Goal: Information Seeking & Learning: Learn about a topic

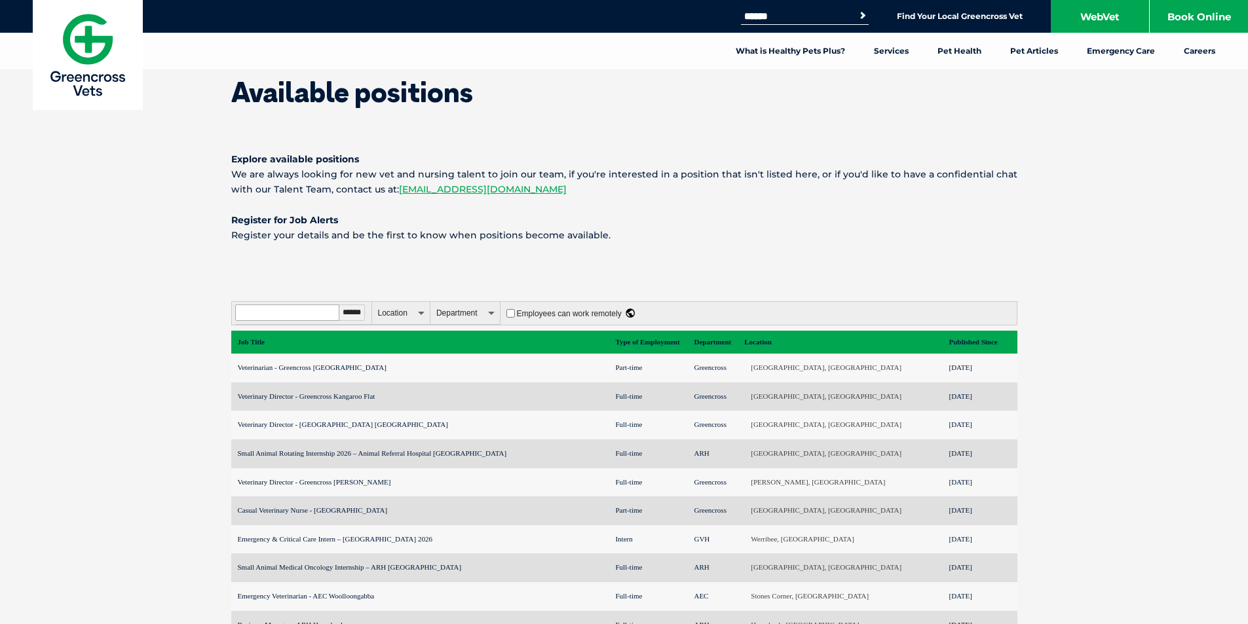
click at [306, 311] on input "Filter by title, expertise" at bounding box center [287, 313] width 104 height 16
type input "**********"
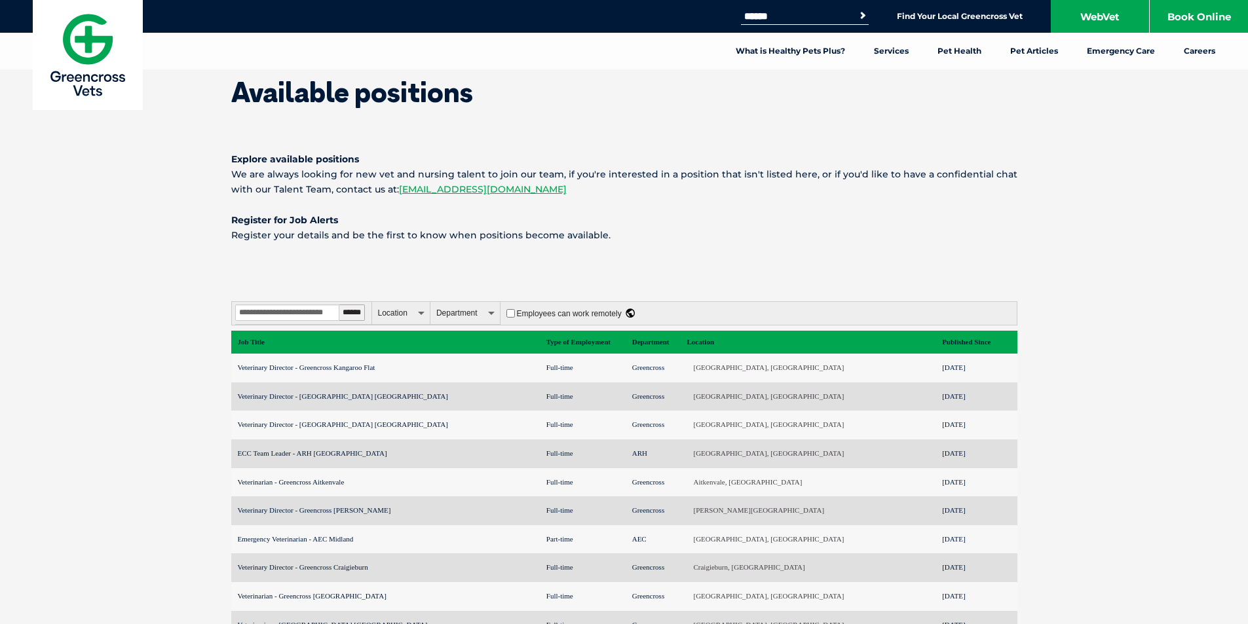
click at [349, 311] on input "******" at bounding box center [352, 313] width 26 height 16
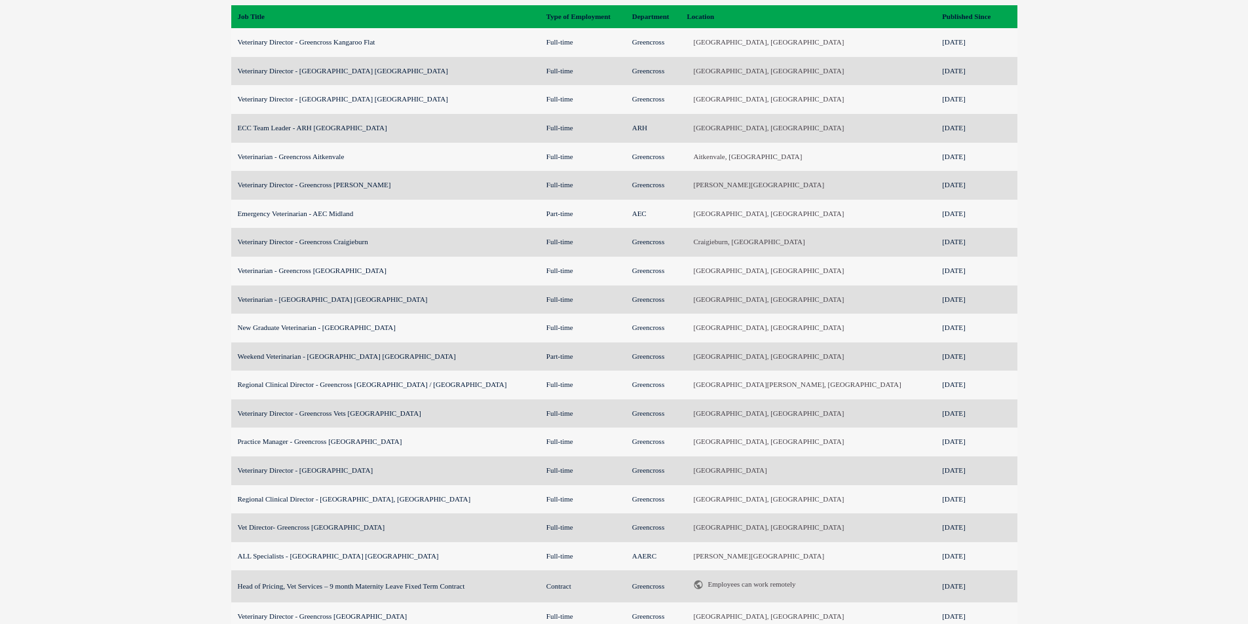
scroll to position [328, 0]
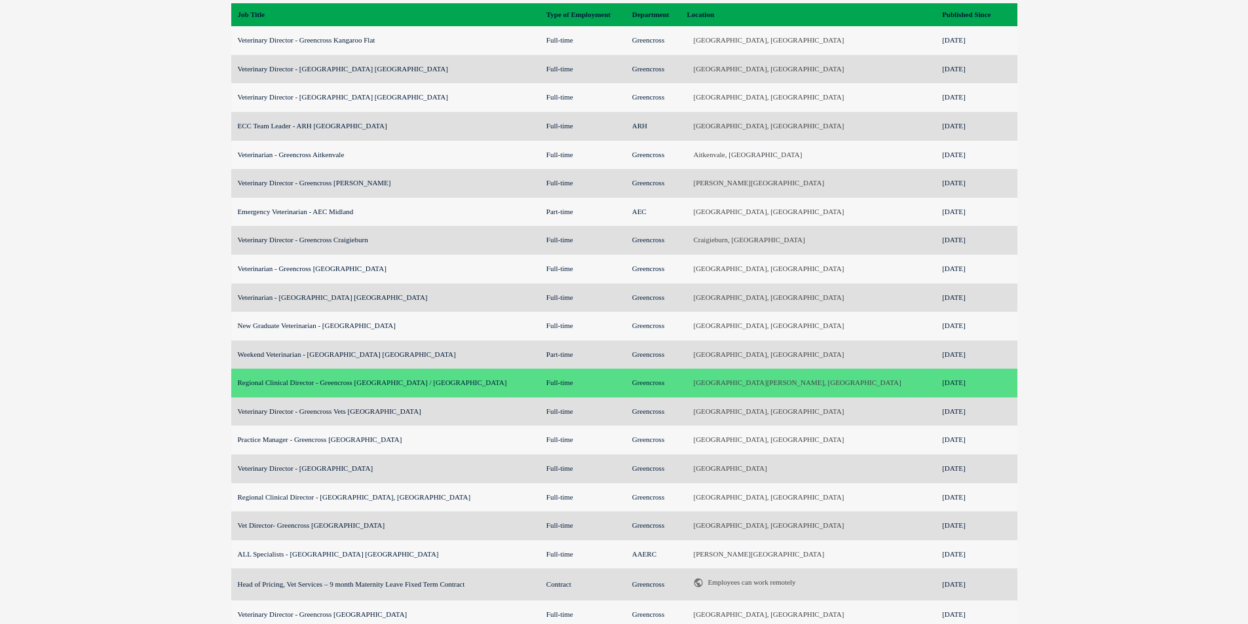
click at [375, 381] on td "Regional Clinical Director - Greencross Brisbane East / West" at bounding box center [385, 383] width 309 height 29
click at [341, 386] on td "Regional Clinical Director - Greencross Brisbane East / West" at bounding box center [385, 383] width 309 height 29
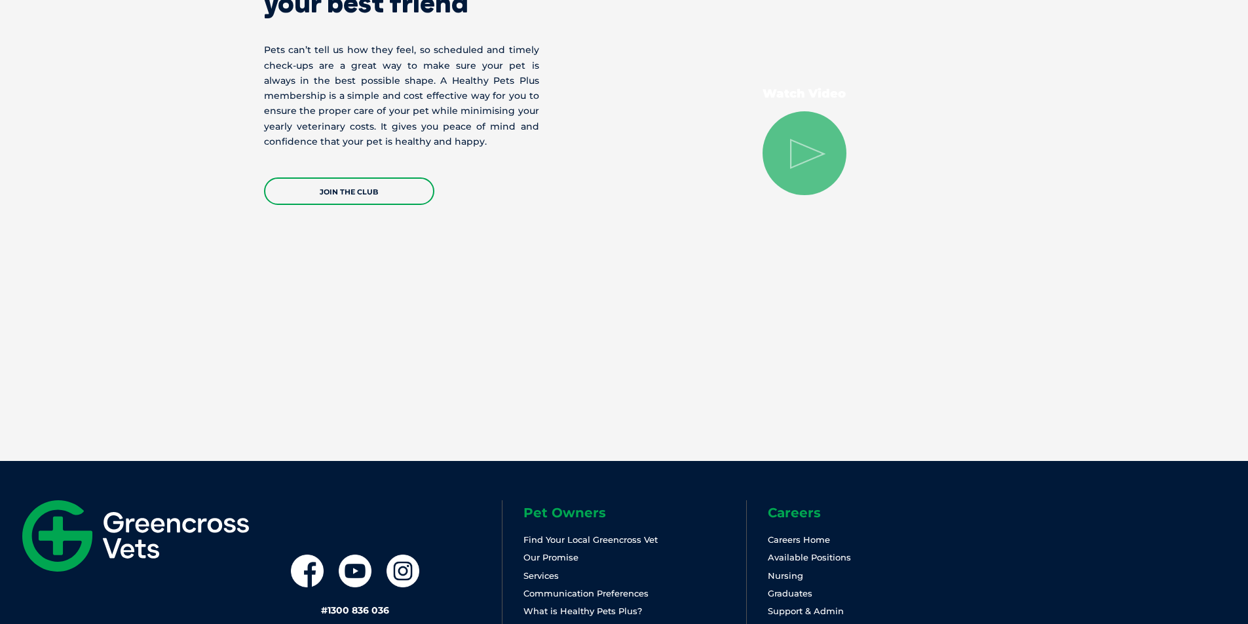
scroll to position [2750, 0]
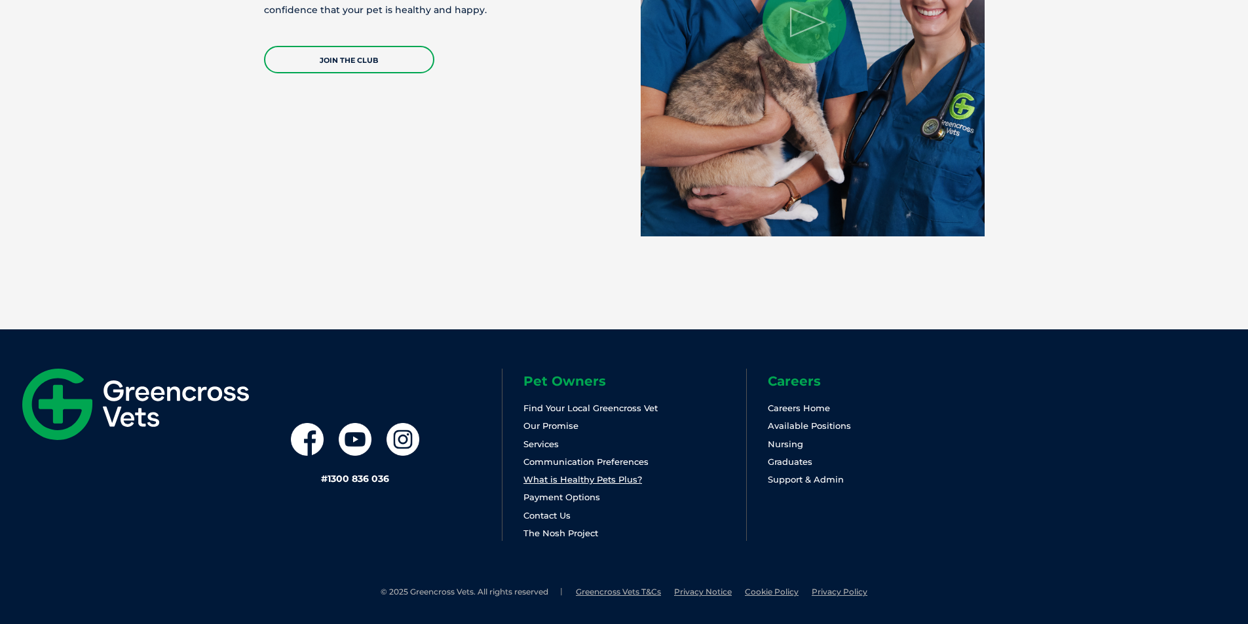
click at [561, 482] on link "What is Healthy Pets Plus?" at bounding box center [582, 479] width 119 height 10
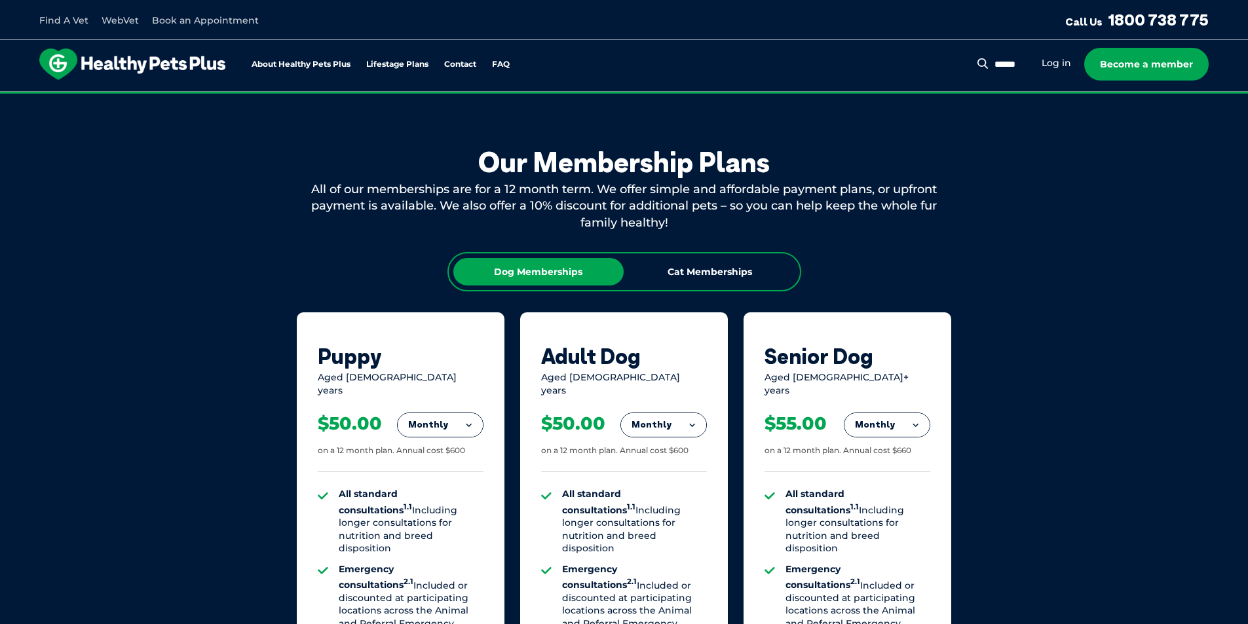
scroll to position [590, 0]
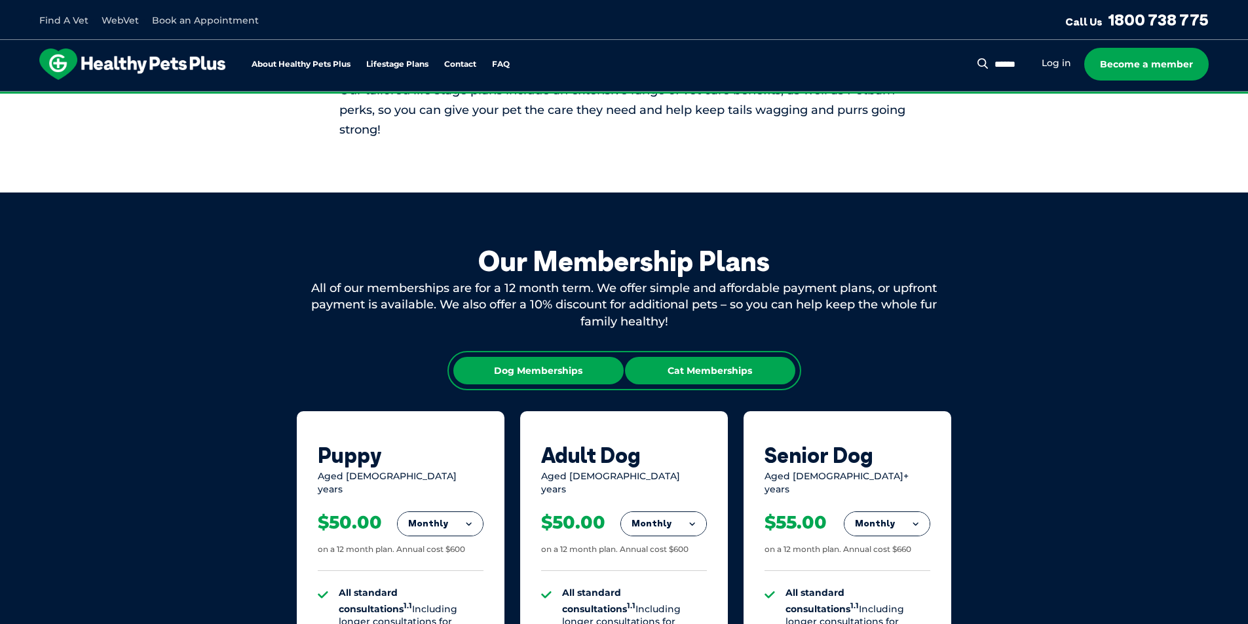
click at [730, 366] on div "Cat Memberships" at bounding box center [710, 371] width 170 height 28
click at [552, 362] on div "Dog Memberships" at bounding box center [538, 371] width 170 height 28
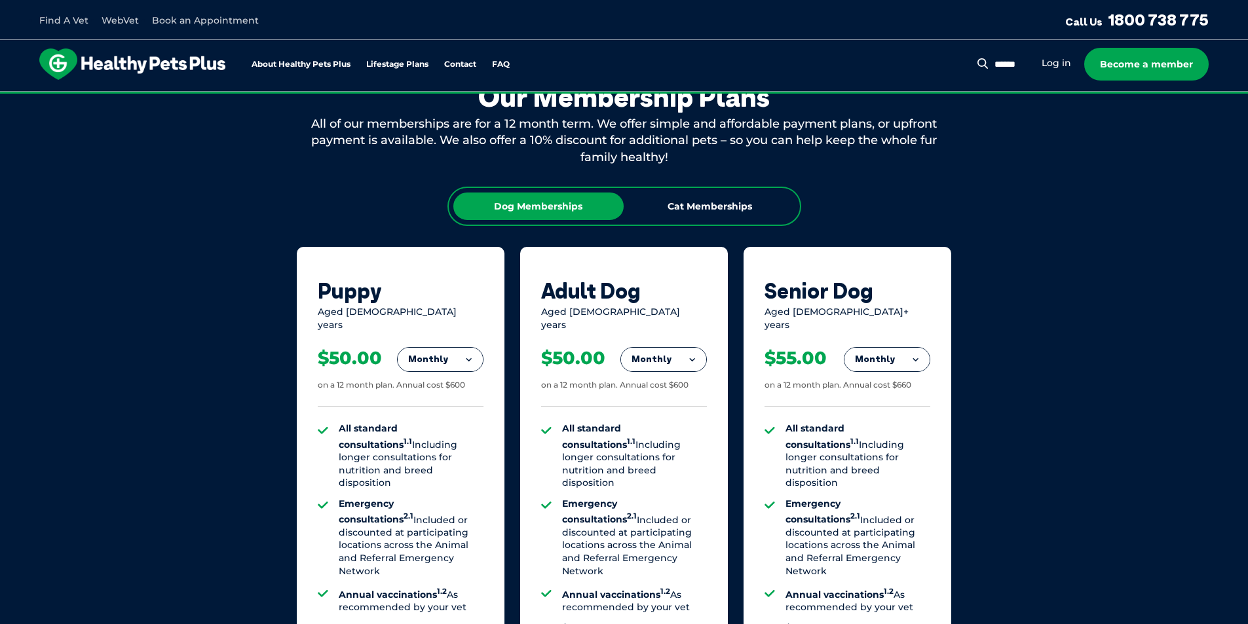
scroll to position [786, 0]
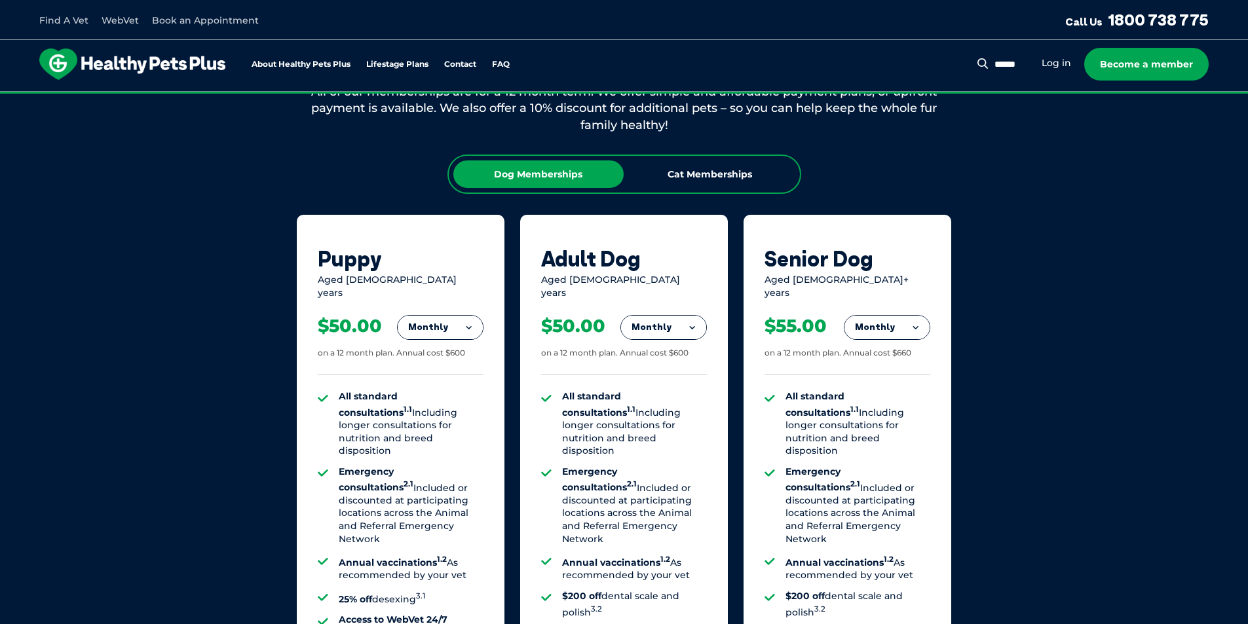
click at [666, 319] on button "Monthly" at bounding box center [663, 328] width 85 height 24
click at [649, 411] on li "Yearly" at bounding box center [663, 417] width 85 height 31
click at [683, 317] on button "Yearly" at bounding box center [663, 328] width 85 height 24
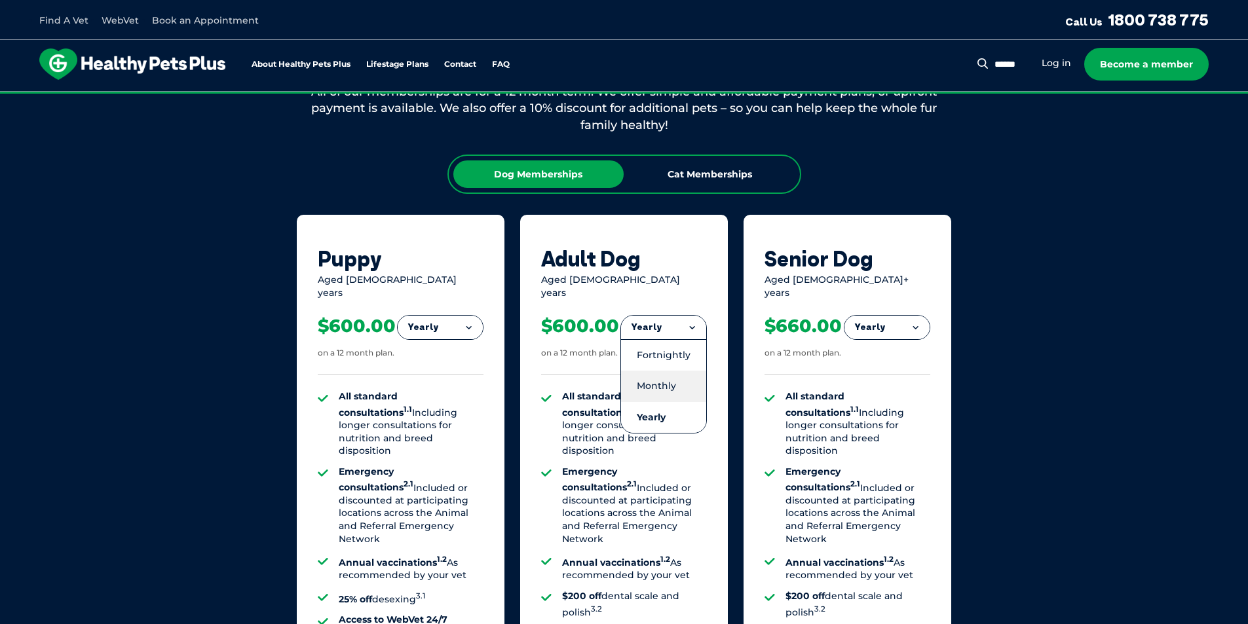
click at [664, 371] on li "Monthly" at bounding box center [663, 386] width 85 height 31
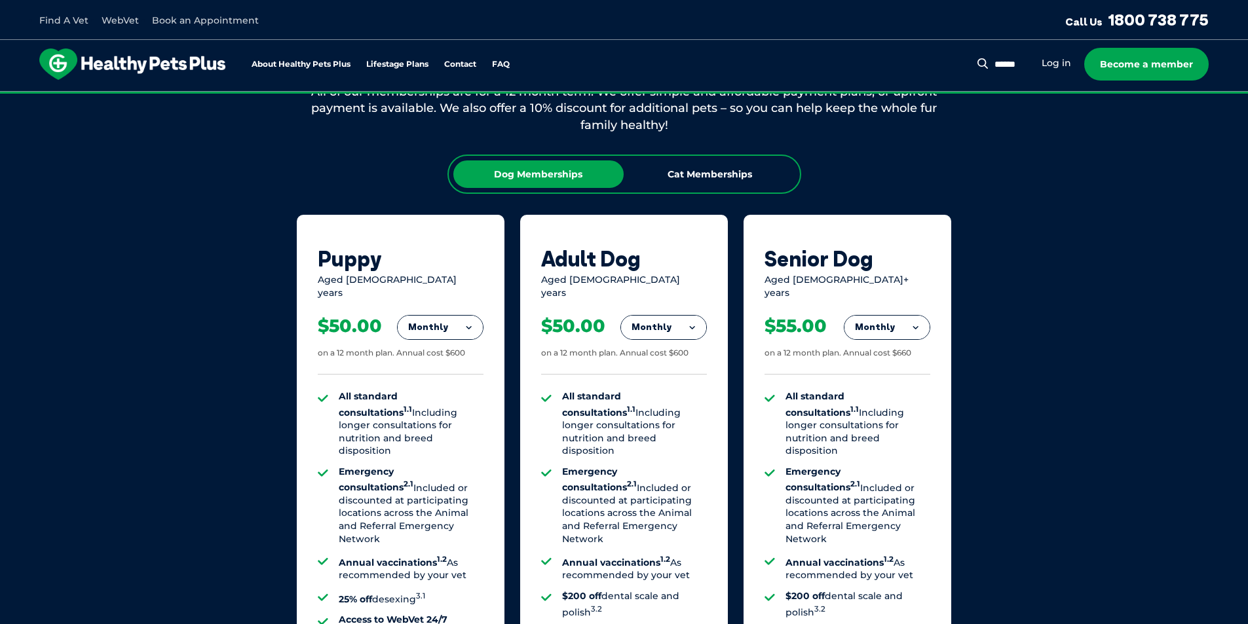
click at [242, 343] on div "Our Membership Plans All of our memberships are for a 12 month term. We offer s…" at bounding box center [624, 454] width 1248 height 917
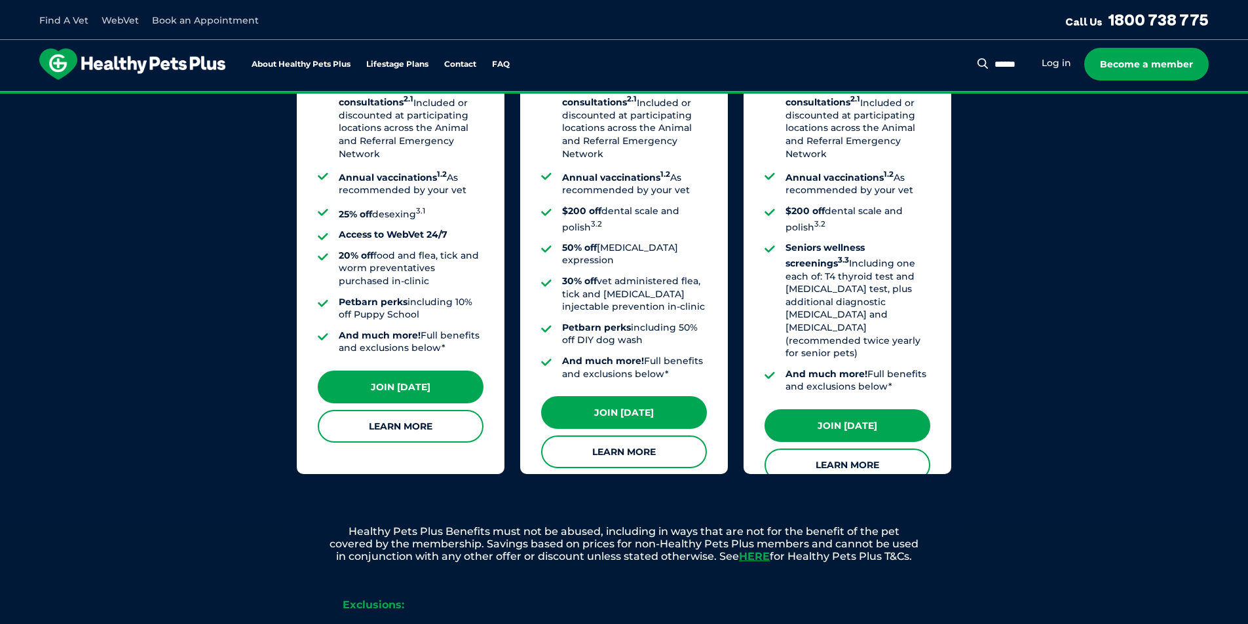
scroll to position [1179, 0]
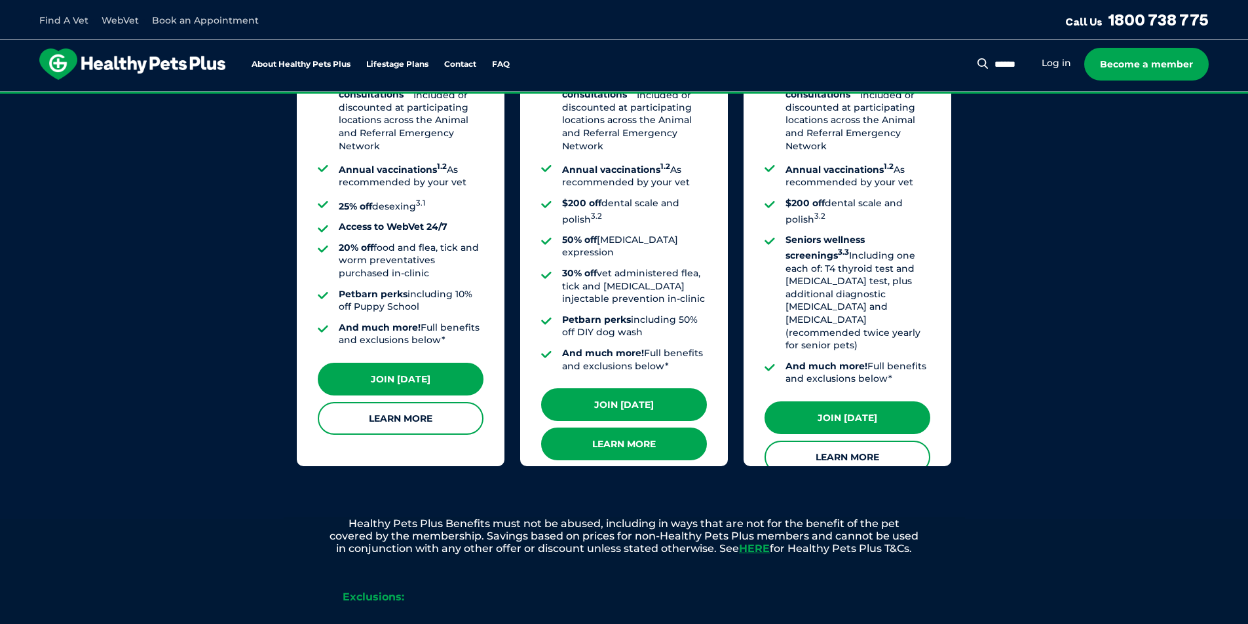
click at [607, 428] on link "Learn More" at bounding box center [624, 444] width 166 height 33
click at [142, 255] on div "Our Membership Plans All of our memberships are for a 12 month term. We offer s…" at bounding box center [624, 61] width 1248 height 917
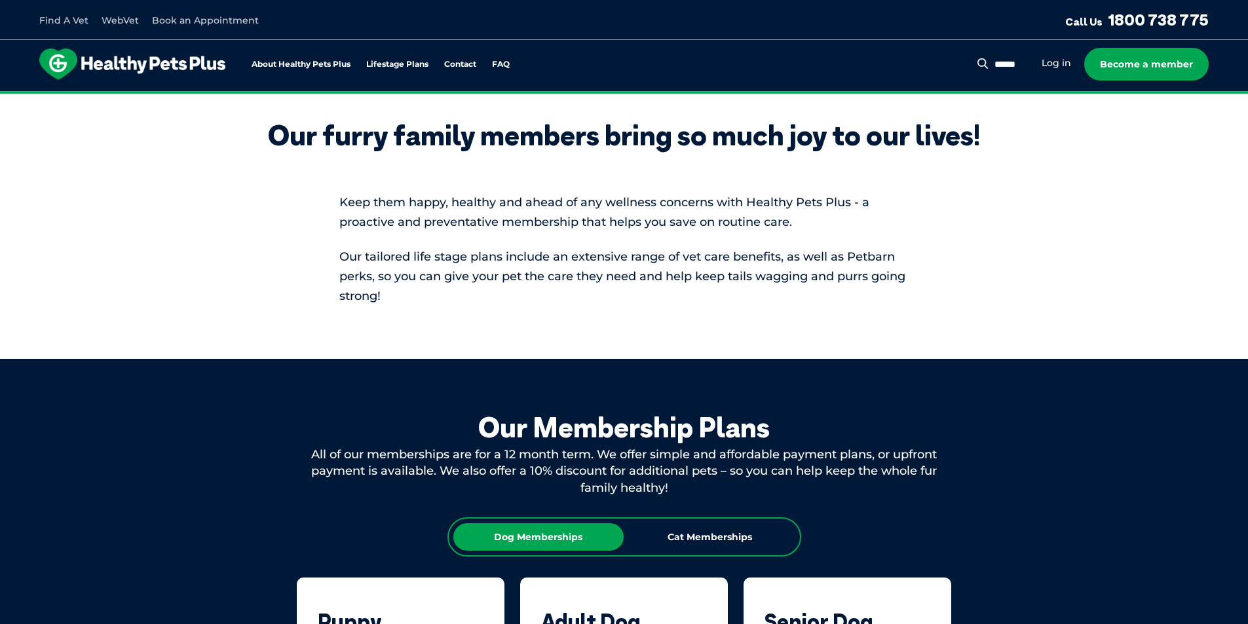
scroll to position [0, 0]
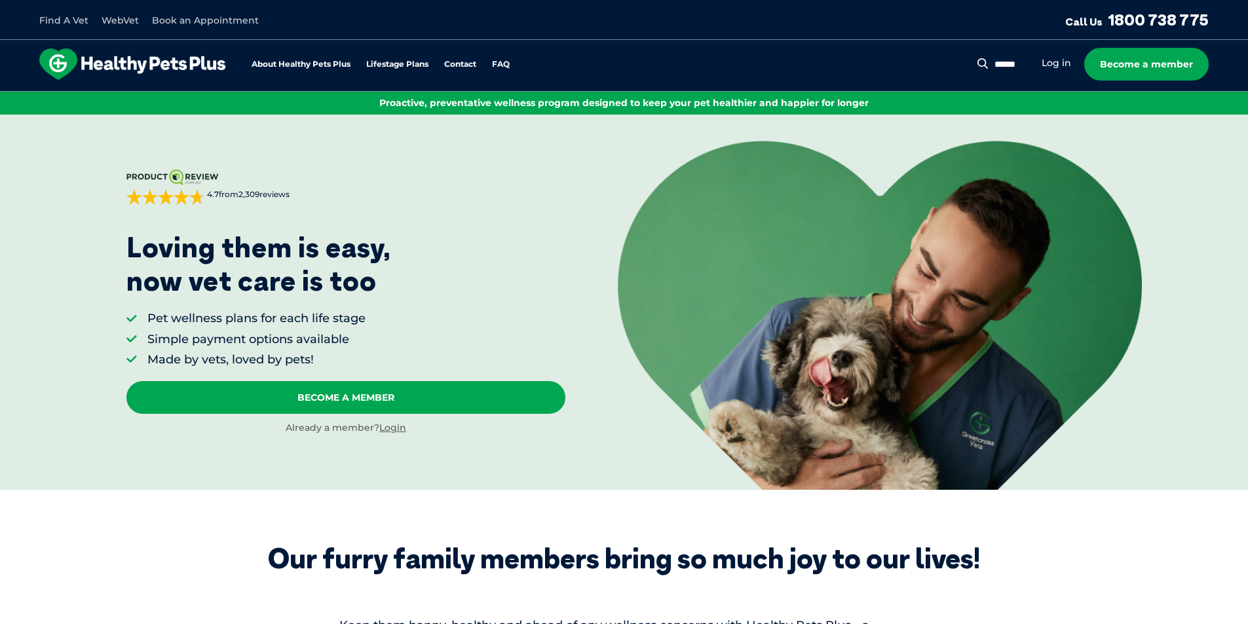
click at [196, 60] on img at bounding box center [132, 63] width 186 height 31
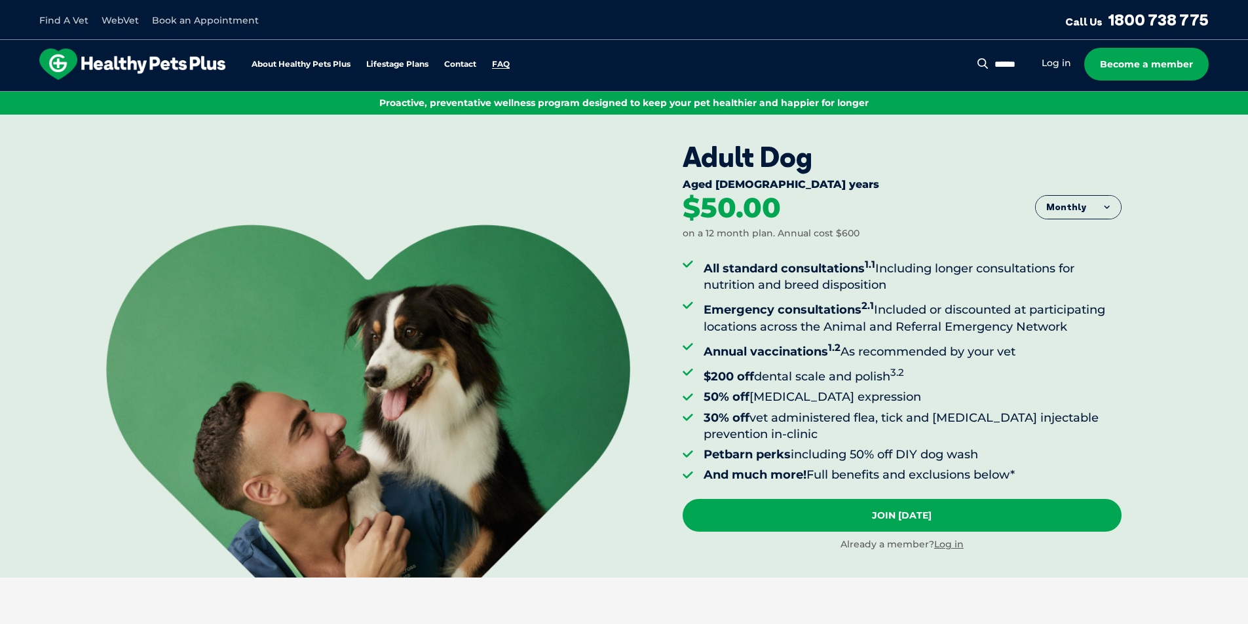
click at [499, 64] on link "FAQ" at bounding box center [501, 64] width 18 height 9
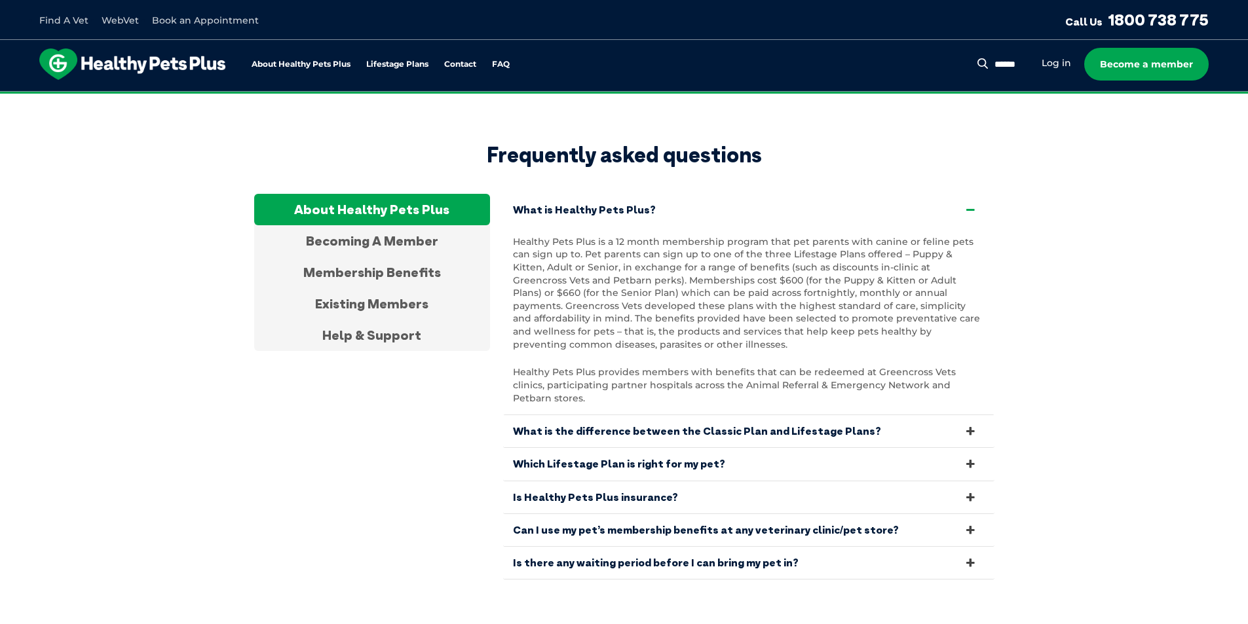
scroll to position [2500, 0]
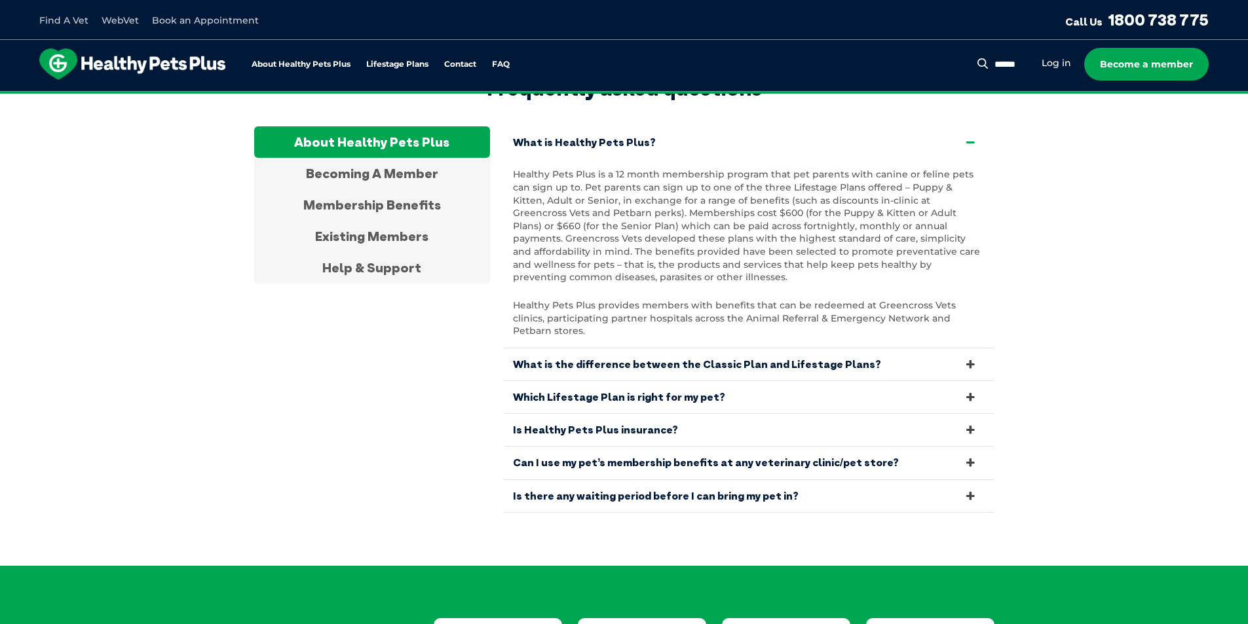
click at [972, 358] on icon at bounding box center [970, 364] width 14 height 12
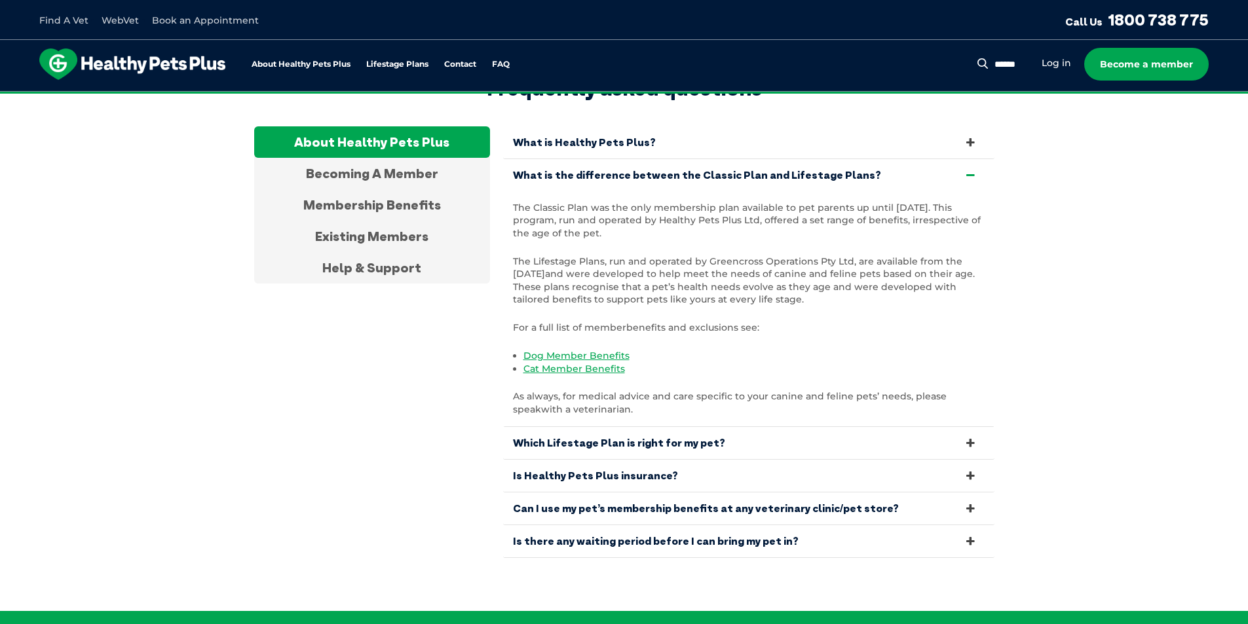
click at [966, 169] on icon at bounding box center [970, 175] width 14 height 12
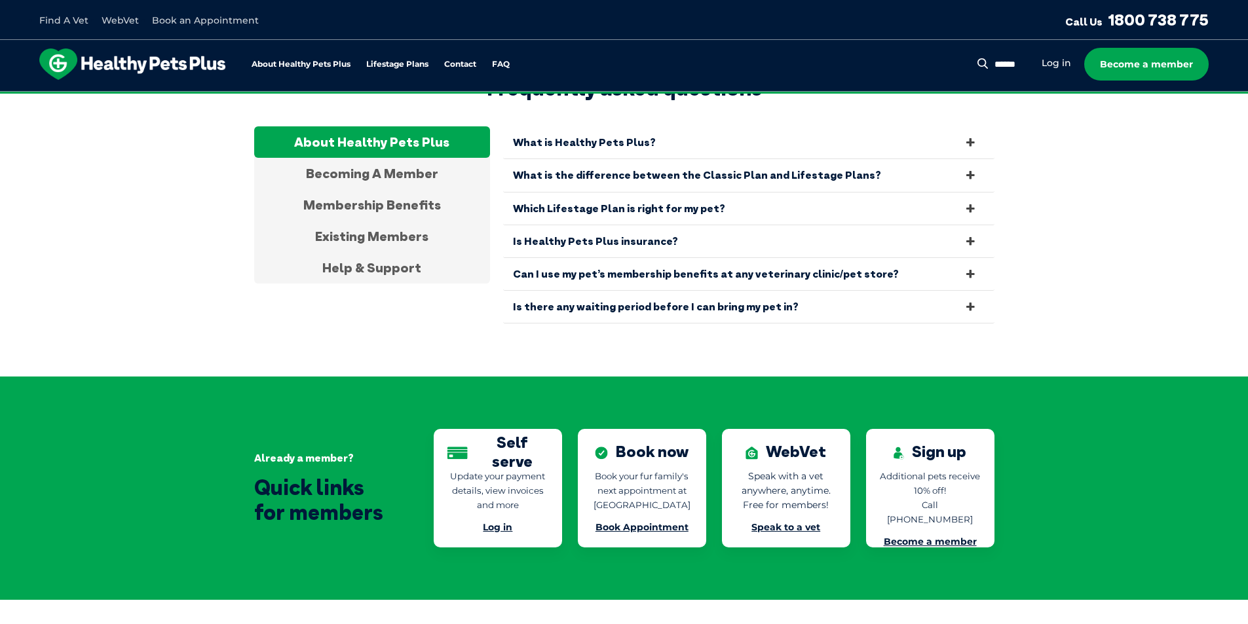
click at [970, 127] on link "What is Healthy Pets Plus?" at bounding box center [748, 142] width 491 height 32
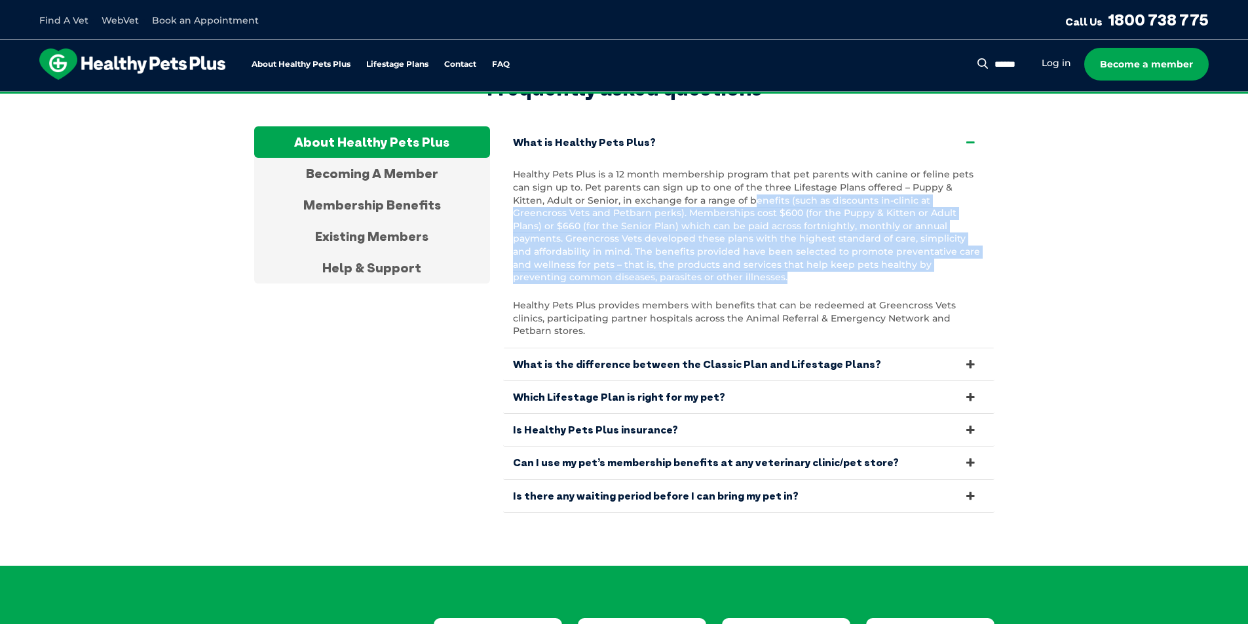
drag, startPoint x: 689, startPoint y: 176, endPoint x: 723, endPoint y: 257, distance: 88.3
click at [724, 257] on p "Healthy Pets Plus is a 12 month membership program that pet parents with canine…" at bounding box center [749, 225] width 472 height 115
click at [723, 257] on p "Healthy Pets Plus is a 12 month membership program that pet parents with canine…" at bounding box center [749, 225] width 472 height 115
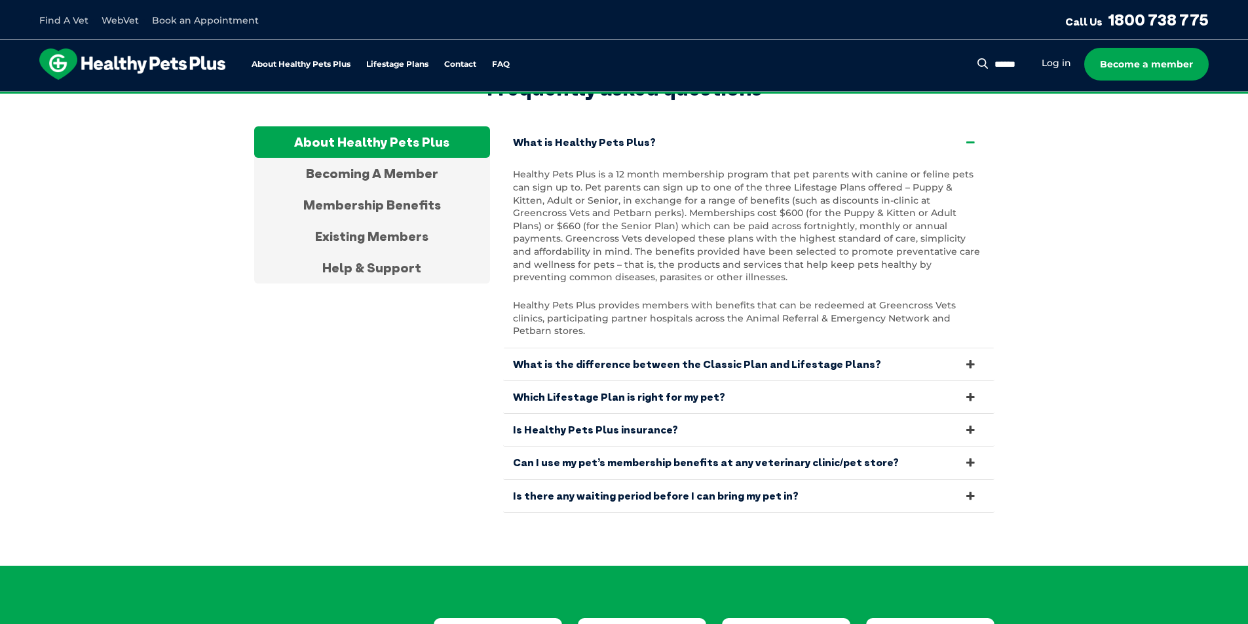
click at [970, 490] on icon at bounding box center [970, 496] width 14 height 12
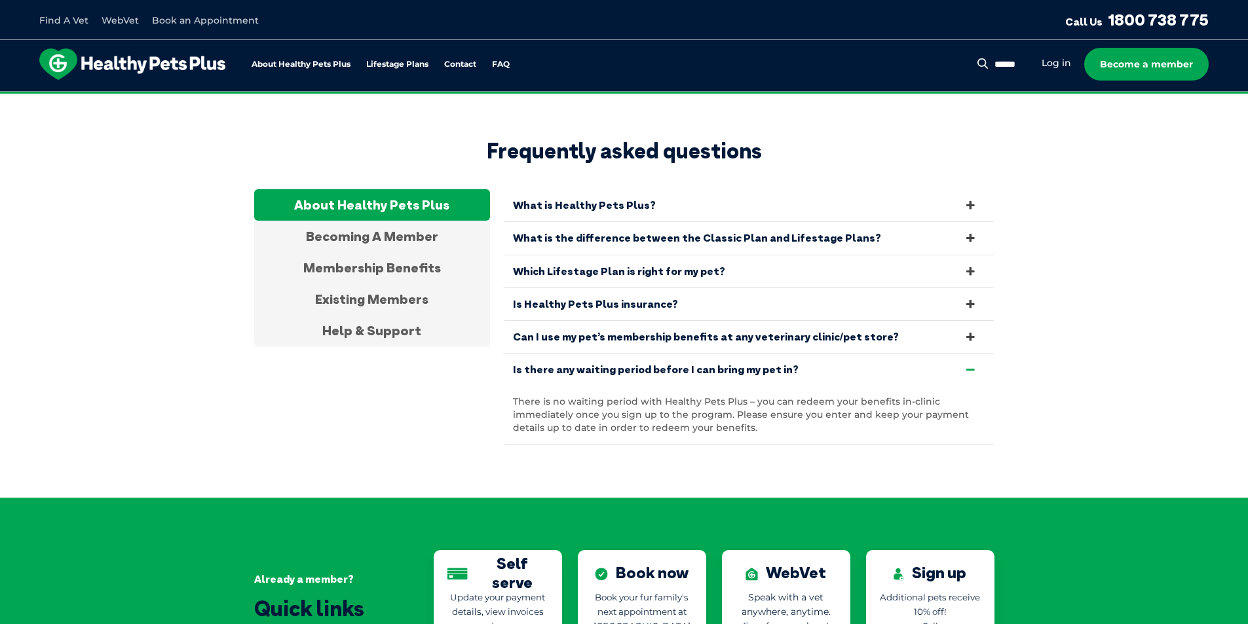
scroll to position [2434, 0]
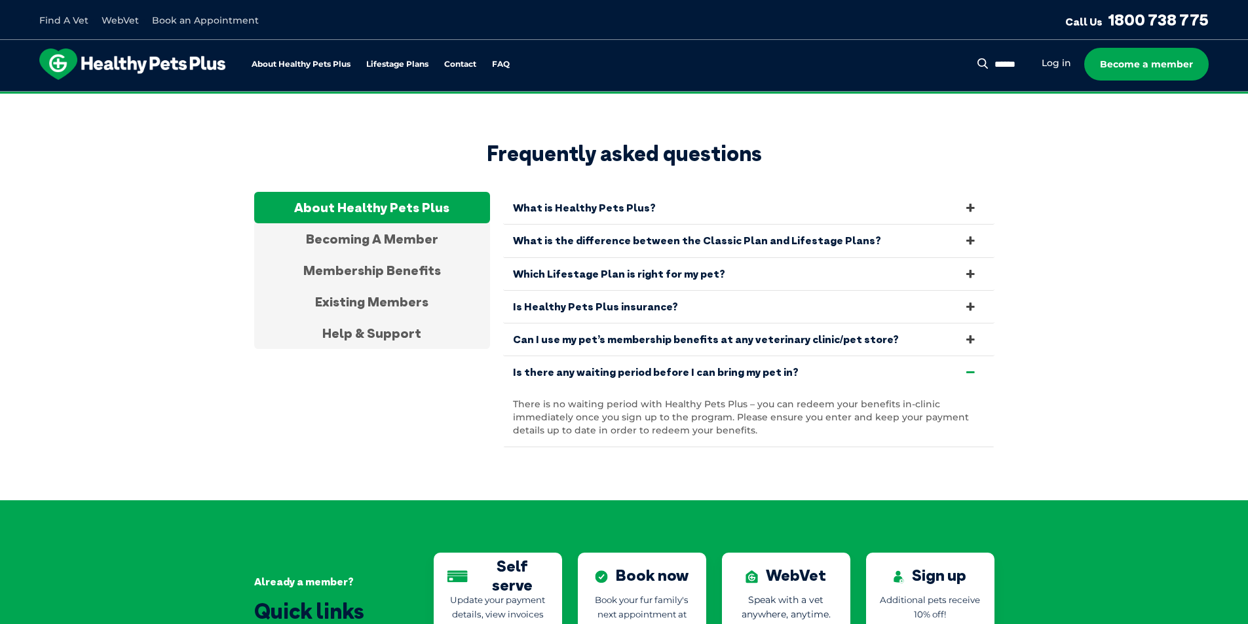
click at [968, 301] on icon at bounding box center [970, 307] width 14 height 12
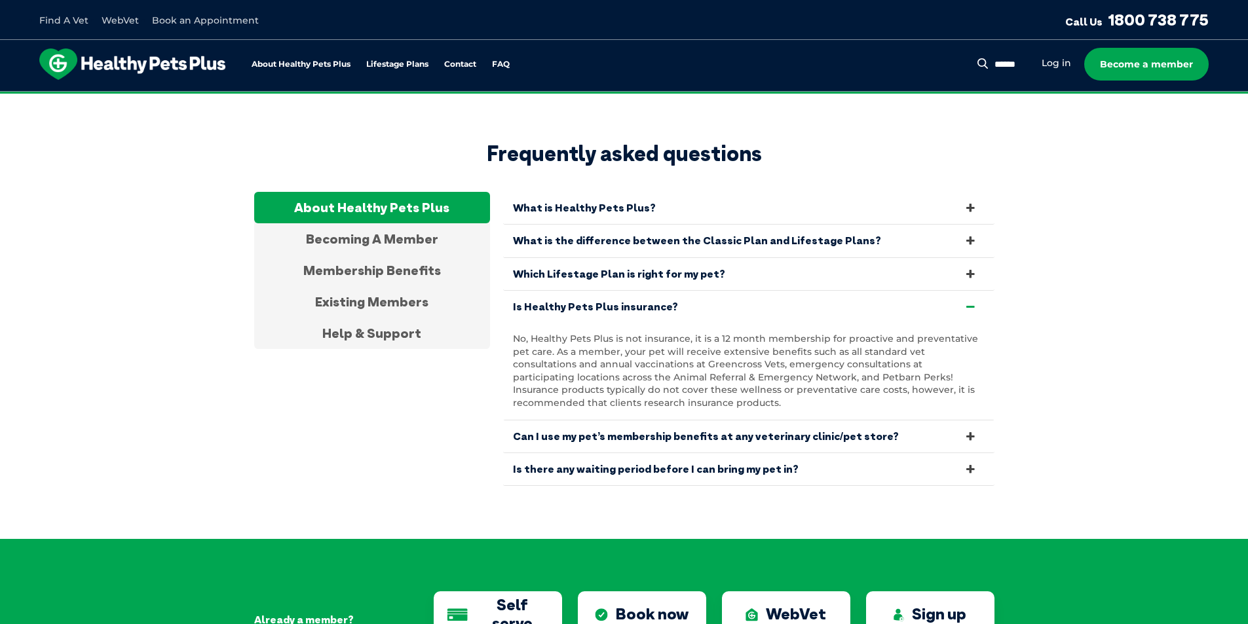
drag, startPoint x: 200, startPoint y: 167, endPoint x: 200, endPoint y: 157, distance: 9.8
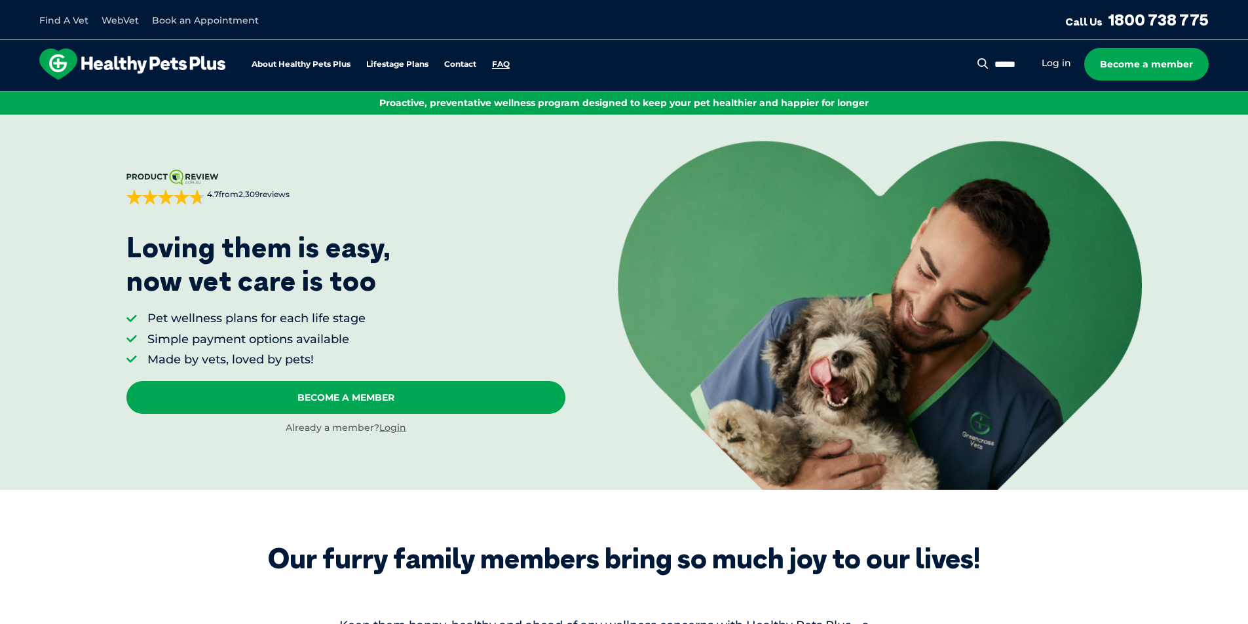
click at [505, 61] on link "FAQ" at bounding box center [501, 64] width 18 height 9
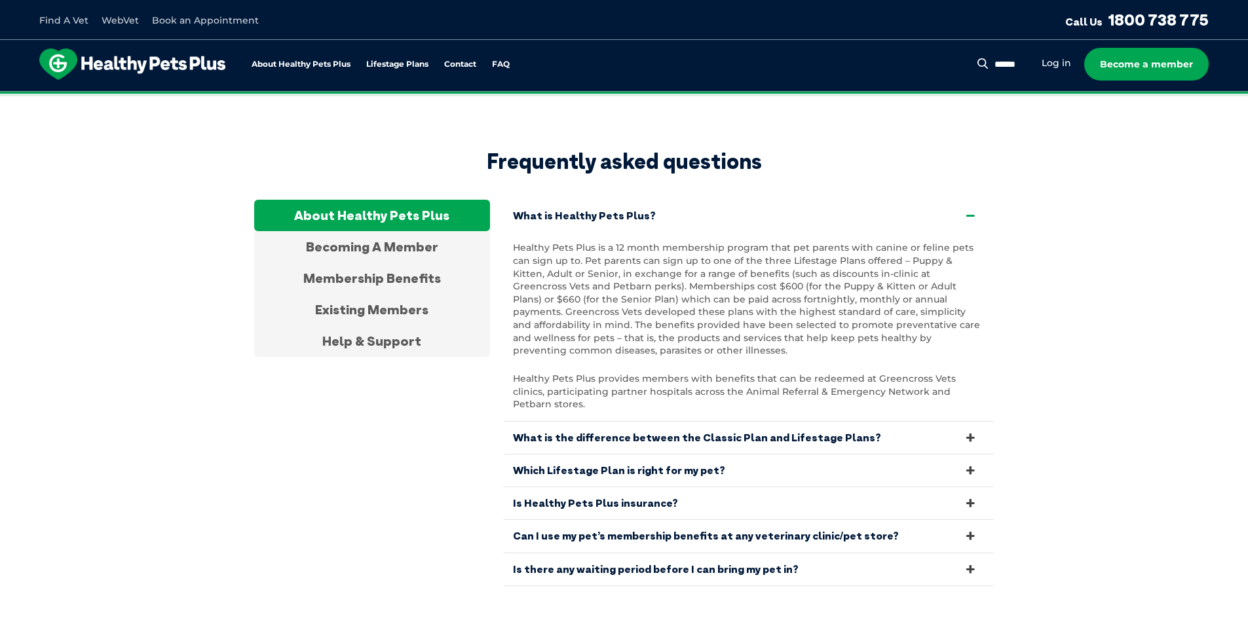
scroll to position [2448, 0]
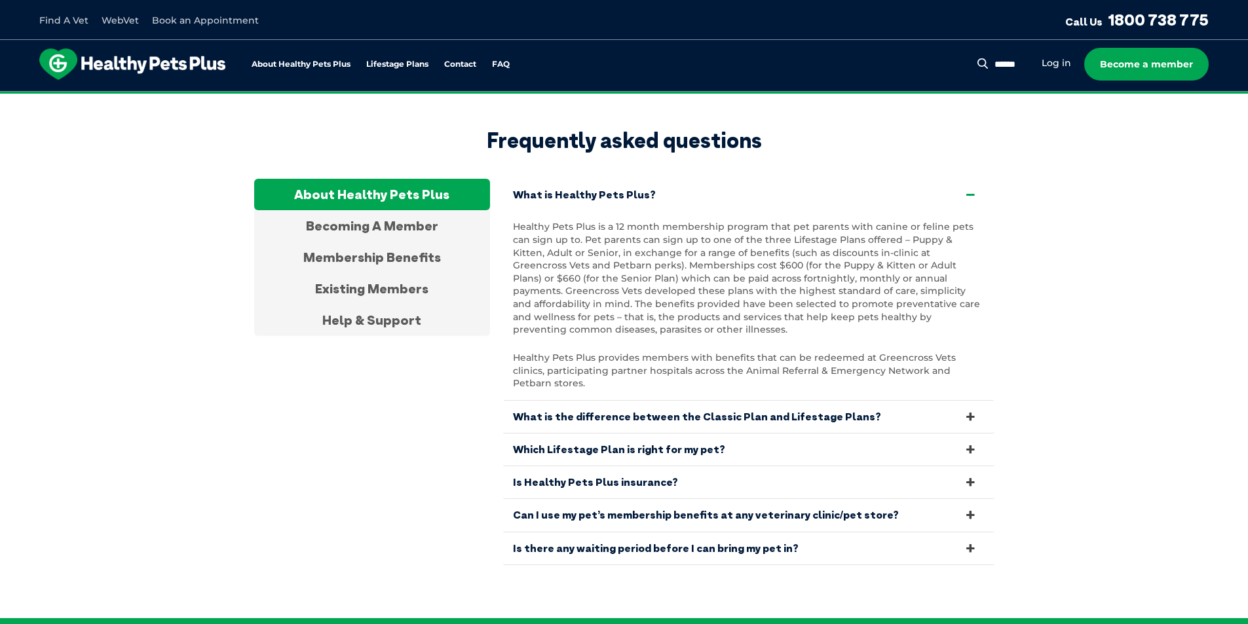
drag, startPoint x: 218, startPoint y: 90, endPoint x: 212, endPoint y: 90, distance: 6.6
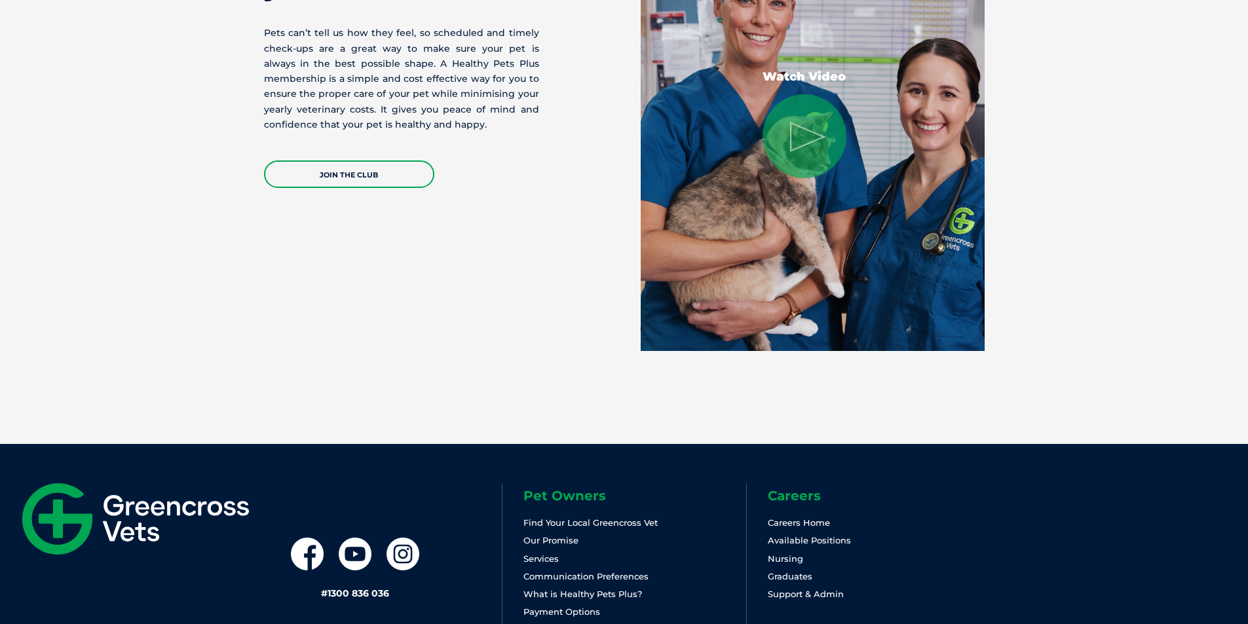
scroll to position [2750, 0]
